Goal: Task Accomplishment & Management: Use online tool/utility

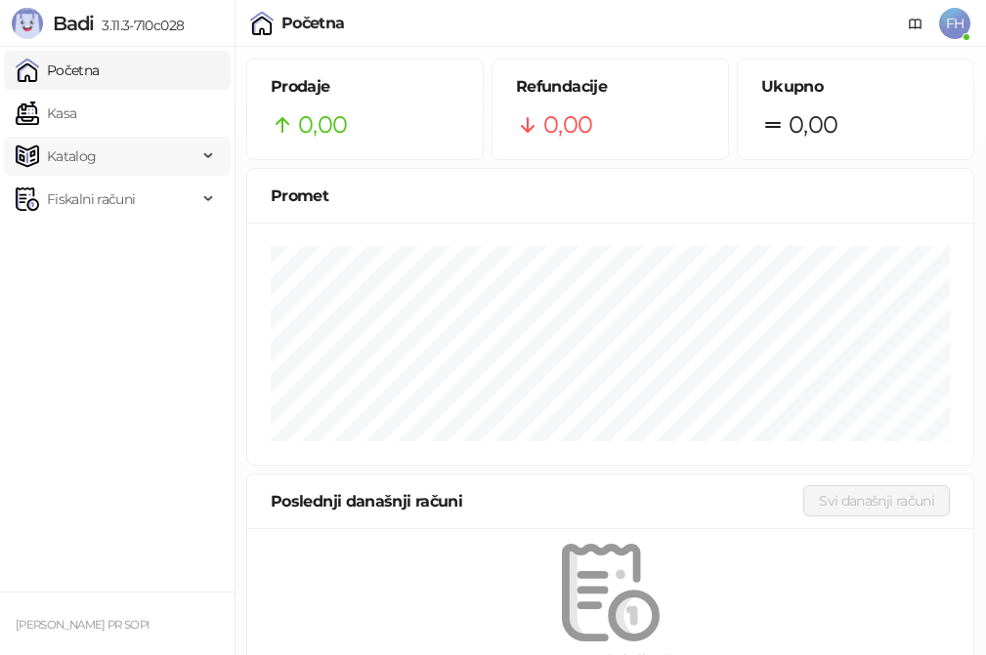
click at [80, 143] on span "Katalog" at bounding box center [72, 156] width 50 height 39
click at [92, 287] on link "Artikli" at bounding box center [57, 285] width 68 height 39
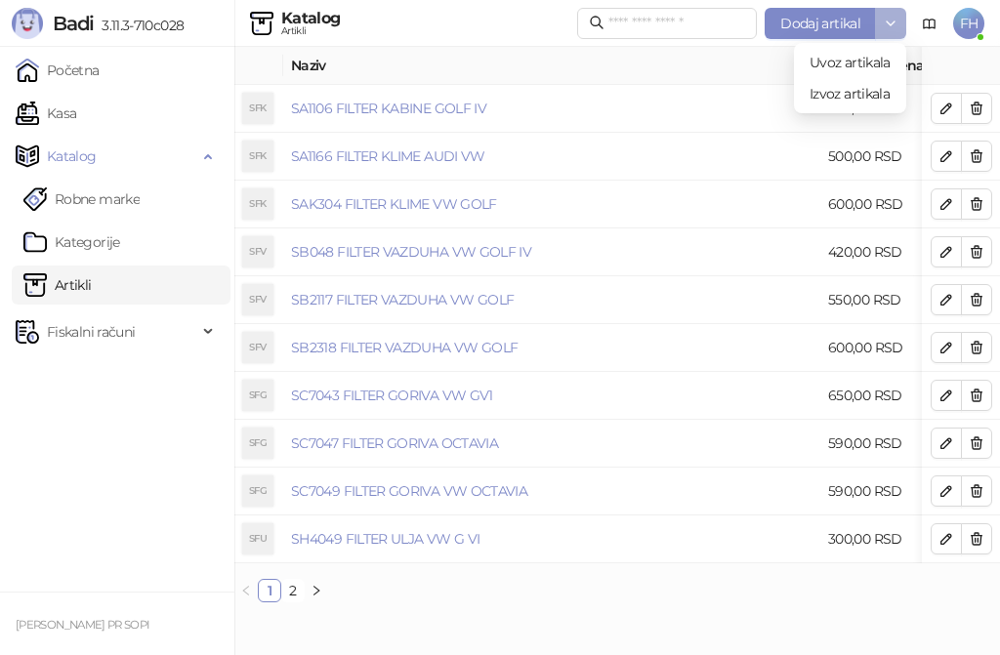
click at [899, 16] on button "button" at bounding box center [890, 23] width 31 height 31
click at [844, 91] on span "Izvoz artikala" at bounding box center [850, 93] width 81 height 21
